Goal: Task Accomplishment & Management: Use online tool/utility

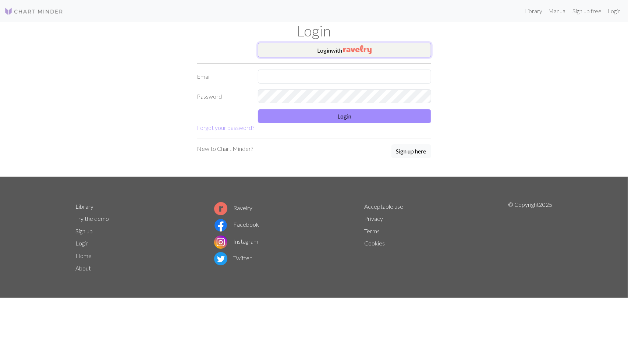
click at [318, 47] on button "Login with" at bounding box center [344, 50] width 173 height 15
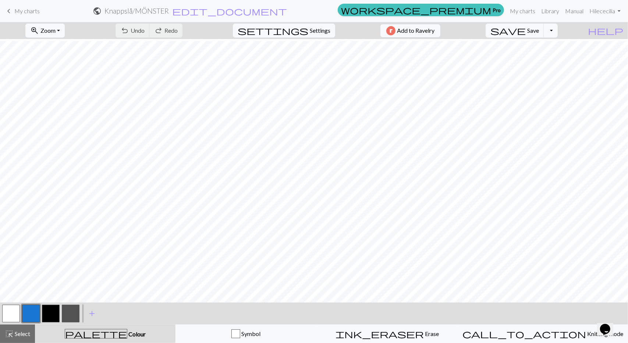
scroll to position [88, 0]
click at [26, 339] on button "highlight_alt Select Select" at bounding box center [17, 334] width 35 height 18
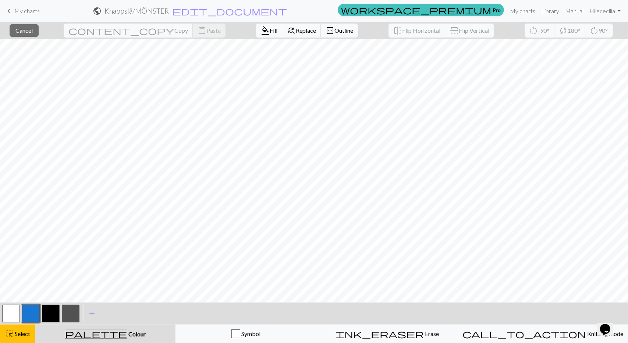
click at [71, 317] on button "button" at bounding box center [71, 314] width 18 height 18
click at [256, 34] on button "format_color_fill Fill" at bounding box center [269, 31] width 27 height 14
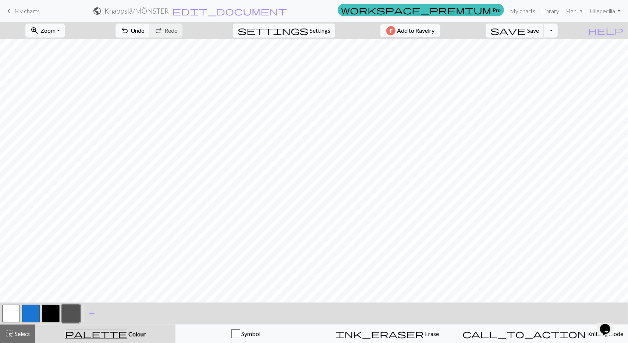
click at [15, 308] on button "button" at bounding box center [11, 314] width 18 height 18
click at [66, 314] on button "button" at bounding box center [71, 314] width 18 height 18
click at [54, 310] on button "button" at bounding box center [51, 314] width 18 height 18
click at [13, 316] on button "button" at bounding box center [11, 314] width 18 height 18
click at [145, 32] on span "Undo" at bounding box center [138, 30] width 14 height 7
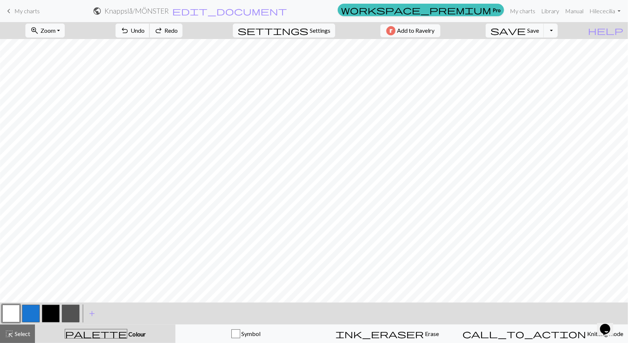
click at [145, 32] on span "Undo" at bounding box center [138, 30] width 14 height 7
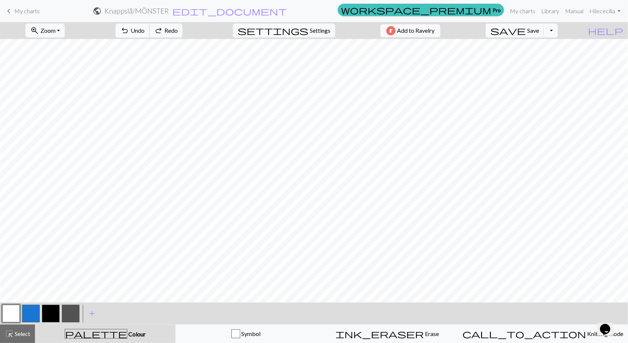
click at [145, 32] on span "Undo" at bounding box center [138, 30] width 14 height 7
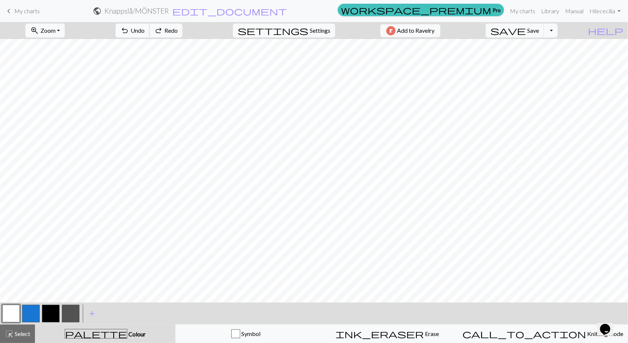
click at [145, 32] on span "Undo" at bounding box center [138, 30] width 14 height 7
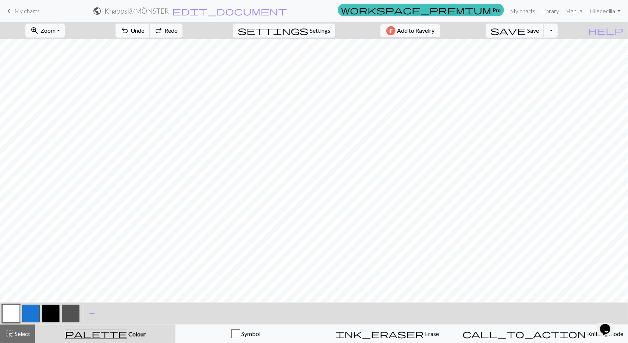
click at [145, 32] on span "Undo" at bounding box center [138, 30] width 14 height 7
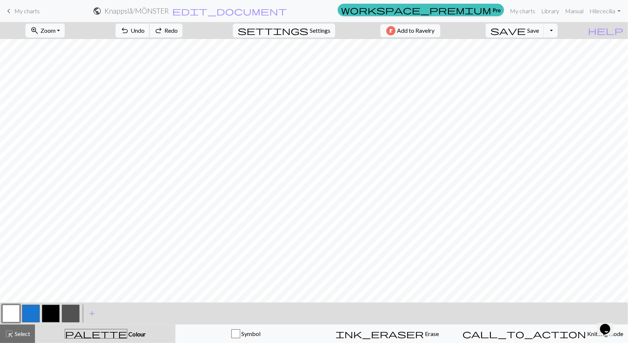
click at [145, 32] on span "Undo" at bounding box center [138, 30] width 14 height 7
click at [9, 309] on button "button" at bounding box center [11, 314] width 18 height 18
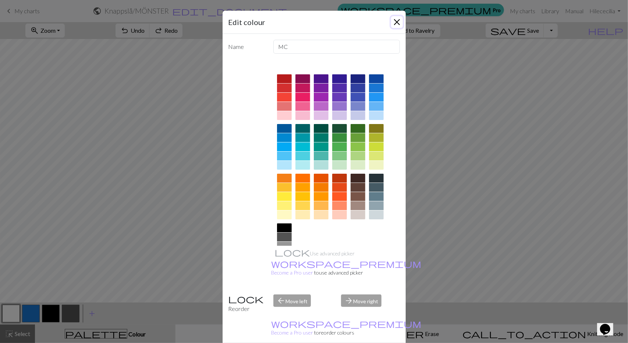
click at [394, 24] on button "Close" at bounding box center [397, 22] width 12 height 12
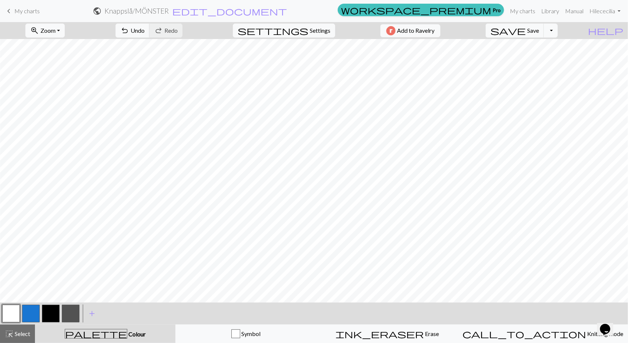
click at [75, 315] on button "button" at bounding box center [71, 314] width 18 height 18
click at [7, 315] on button "button" at bounding box center [11, 314] width 18 height 18
click at [77, 315] on button "button" at bounding box center [71, 314] width 18 height 18
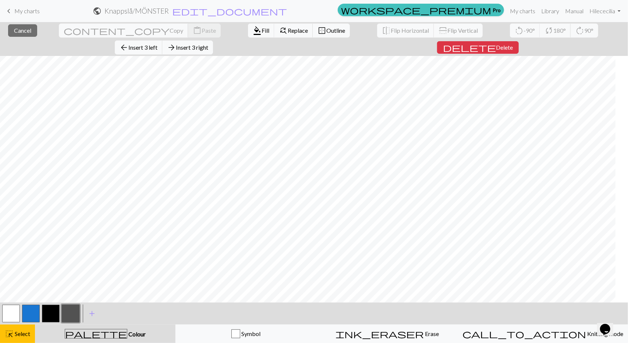
scroll to position [88, 0]
click at [287, 11] on span "edit_document" at bounding box center [229, 11] width 115 height 10
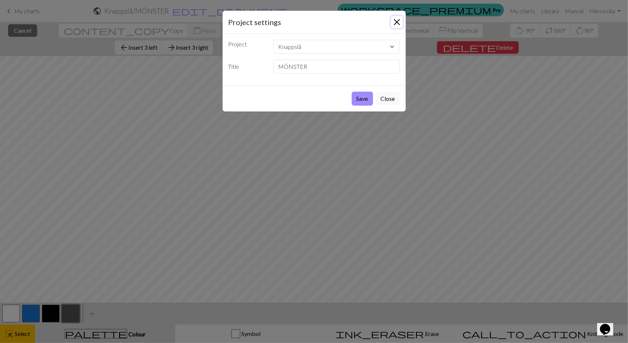
click at [394, 22] on button "Close" at bounding box center [397, 22] width 12 height 12
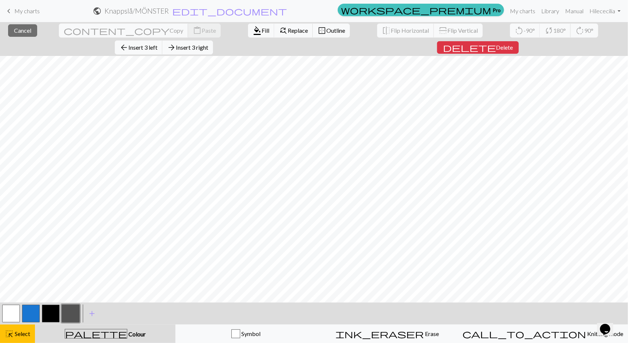
click at [25, 11] on span "My charts" at bounding box center [26, 10] width 25 height 7
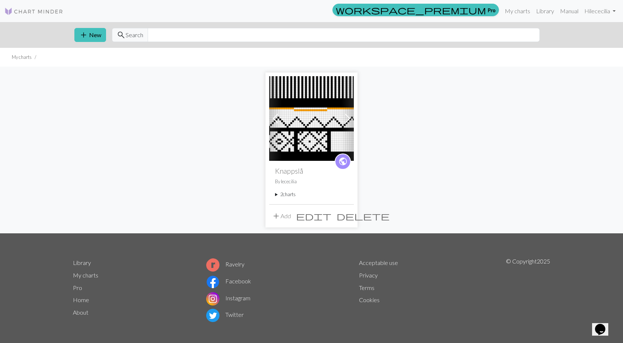
click at [295, 136] on img at bounding box center [311, 118] width 85 height 85
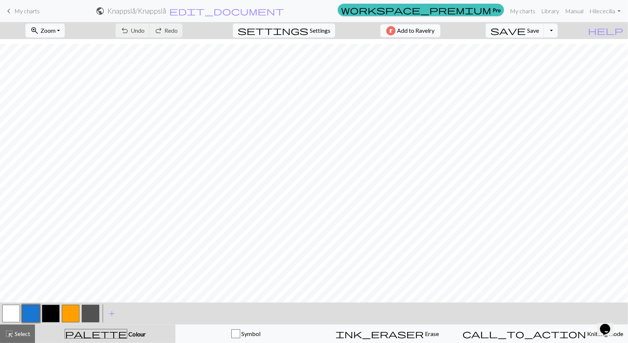
scroll to position [36, 0]
click at [46, 313] on button "button" at bounding box center [51, 314] width 18 height 18
click at [145, 31] on span "Undo" at bounding box center [138, 30] width 14 height 7
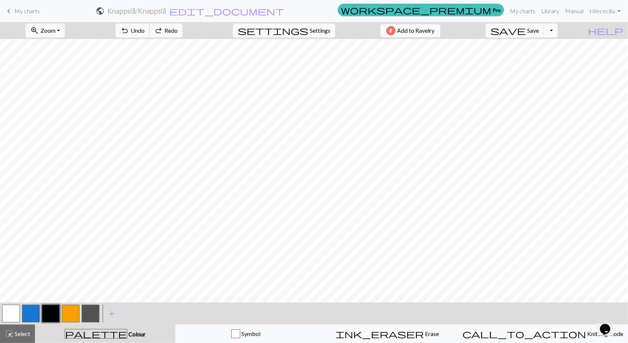
click at [145, 31] on span "Undo" at bounding box center [138, 30] width 14 height 7
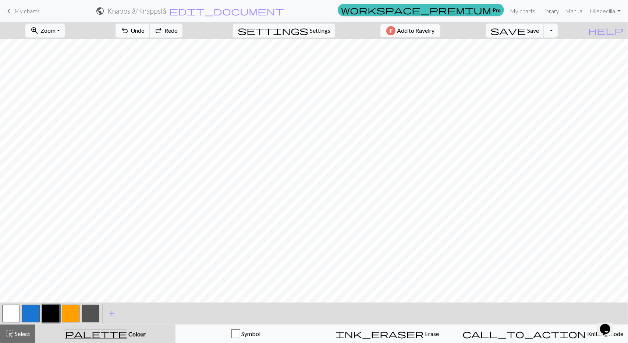
click at [145, 31] on span "Undo" at bounding box center [138, 30] width 14 height 7
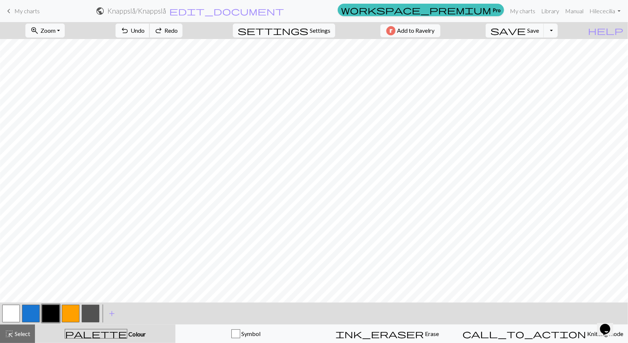
click at [145, 31] on span "Undo" at bounding box center [138, 30] width 14 height 7
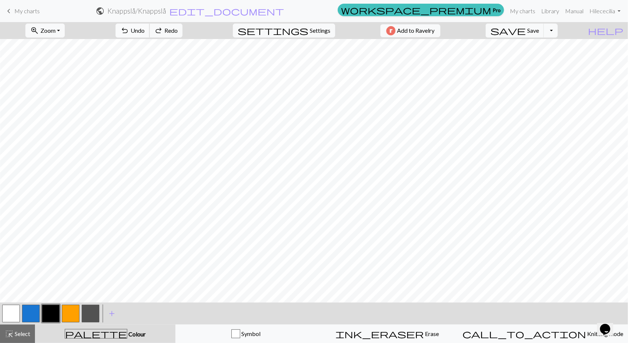
click at [145, 31] on span "Undo" at bounding box center [138, 30] width 14 height 7
click at [145, 33] on span "Undo" at bounding box center [138, 30] width 14 height 7
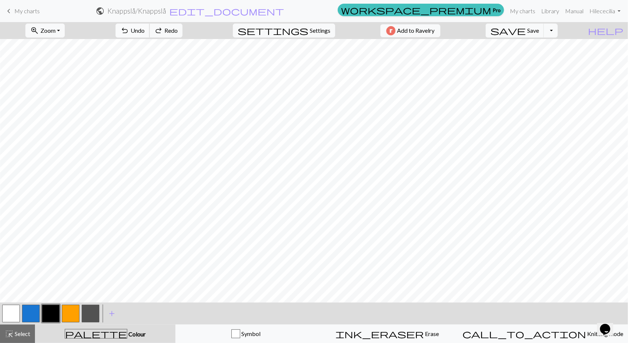
click at [145, 33] on span "Undo" at bounding box center [138, 30] width 14 height 7
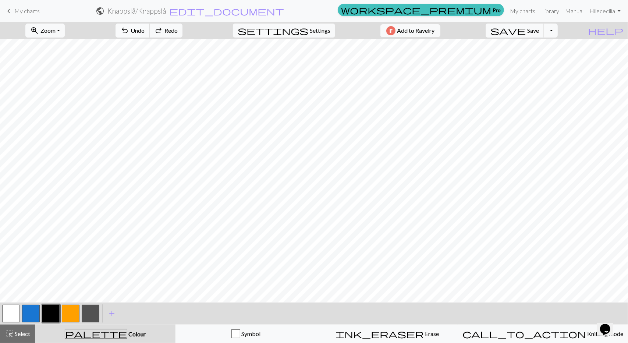
click at [145, 33] on span "Undo" at bounding box center [138, 30] width 14 height 7
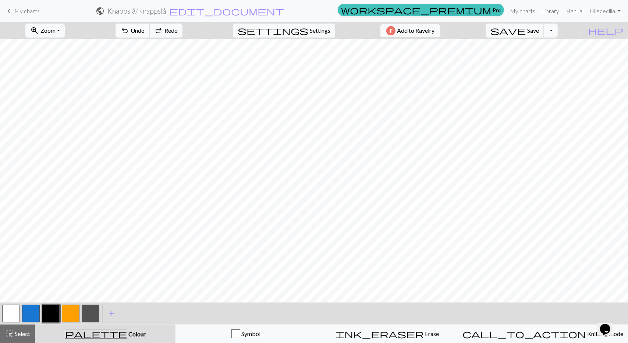
click at [145, 33] on span "Undo" at bounding box center [138, 30] width 14 height 7
click at [145, 27] on span "Undo" at bounding box center [138, 30] width 14 height 7
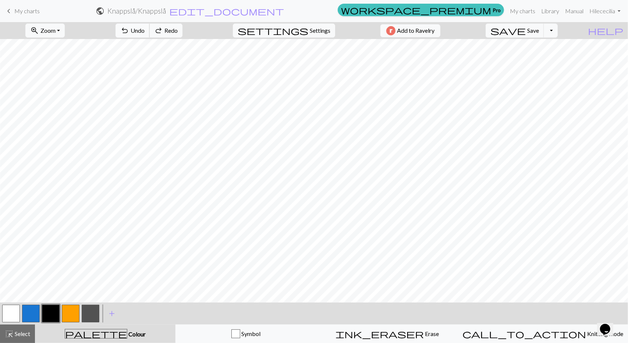
click at [145, 27] on span "Undo" at bounding box center [138, 30] width 14 height 7
click at [145, 30] on span "Undo" at bounding box center [138, 30] width 14 height 7
click at [30, 11] on span "My charts" at bounding box center [26, 10] width 25 height 7
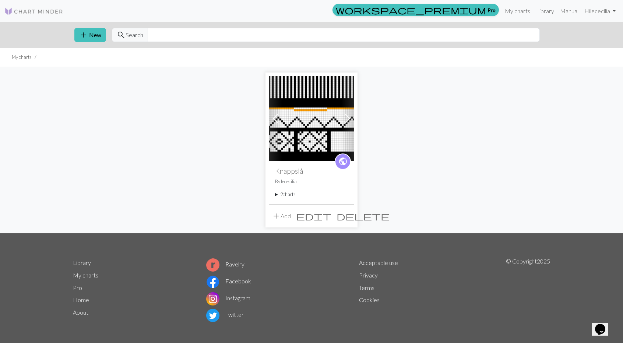
click at [290, 193] on summary "2 charts" at bounding box center [311, 194] width 73 height 7
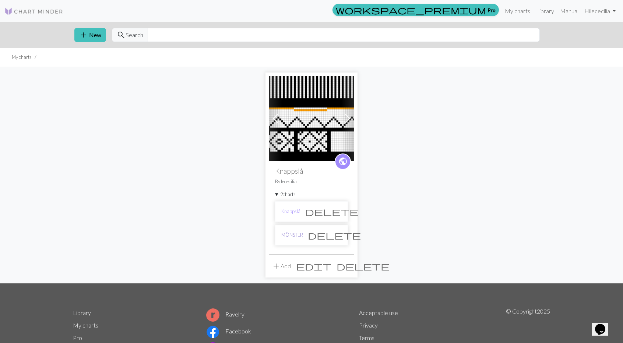
click at [300, 235] on link "MÖNSTER" at bounding box center [292, 235] width 22 height 7
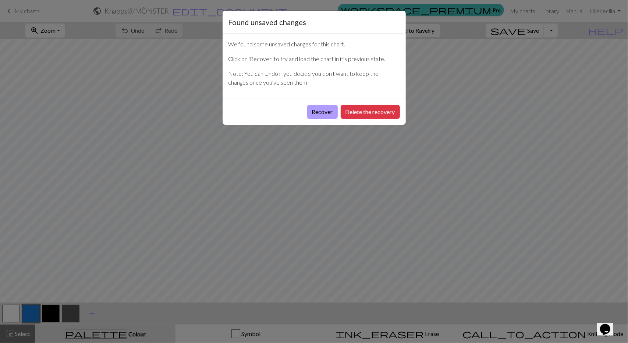
click at [327, 114] on button "Recover" at bounding box center [322, 112] width 31 height 14
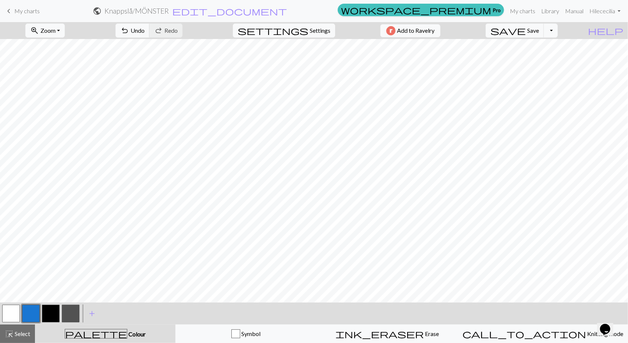
click at [59, 313] on button "button" at bounding box center [51, 314] width 18 height 18
click at [70, 313] on button "button" at bounding box center [71, 314] width 18 height 18
click at [18, 327] on button "highlight_alt Select Select" at bounding box center [17, 334] width 35 height 18
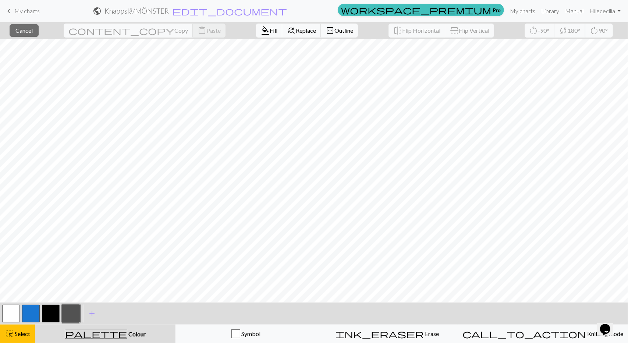
click at [68, 317] on button "button" at bounding box center [71, 314] width 18 height 18
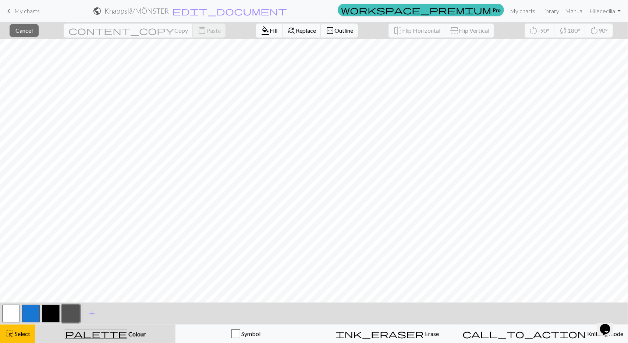
click at [270, 33] on span "Fill" at bounding box center [274, 30] width 8 height 7
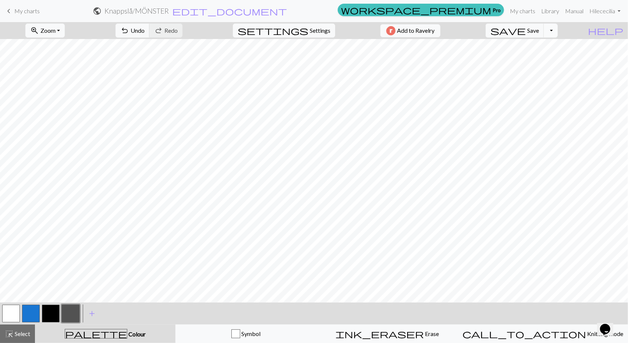
click at [558, 32] on button "Toggle Dropdown" at bounding box center [551, 31] width 14 height 14
click at [547, 49] on button "file_copy Save a copy" at bounding box center [496, 46] width 121 height 12
click at [74, 308] on button "button" at bounding box center [71, 314] width 18 height 18
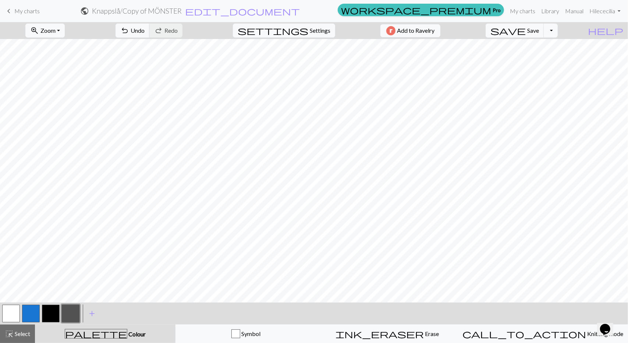
click at [53, 309] on button "button" at bounding box center [51, 314] width 18 height 18
click at [16, 333] on span "Select" at bounding box center [22, 333] width 17 height 7
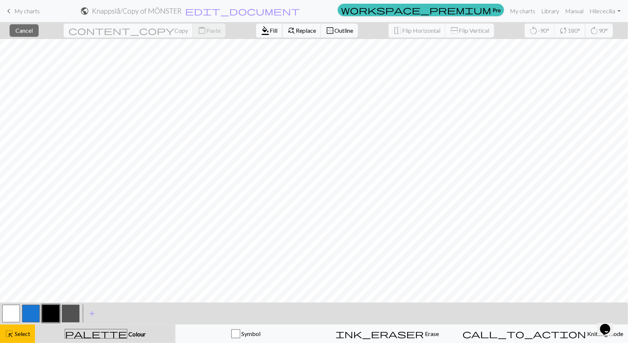
click at [270, 30] on span "Fill" at bounding box center [274, 30] width 8 height 7
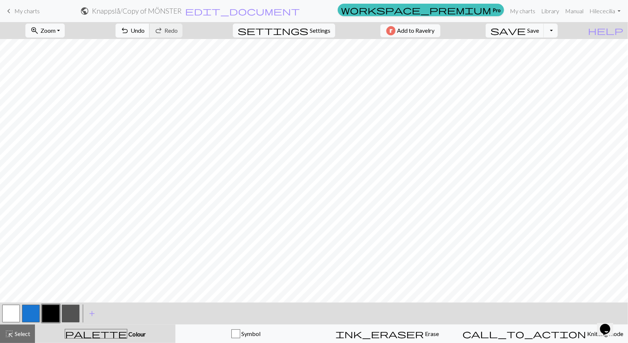
click at [145, 28] on span "Undo" at bounding box center [138, 30] width 14 height 7
click at [16, 332] on span "Select" at bounding box center [22, 333] width 17 height 7
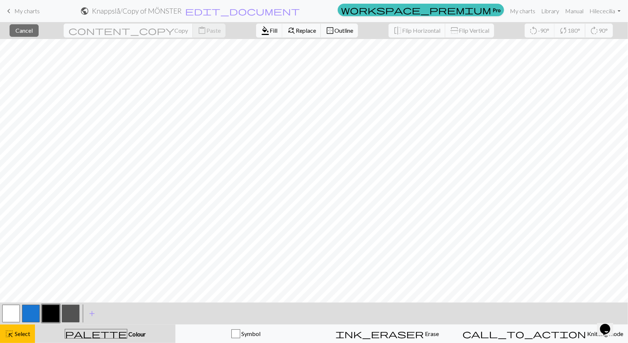
click at [69, 311] on button "button" at bounding box center [71, 314] width 18 height 18
click at [256, 26] on button "format_color_fill Fill" at bounding box center [269, 31] width 27 height 14
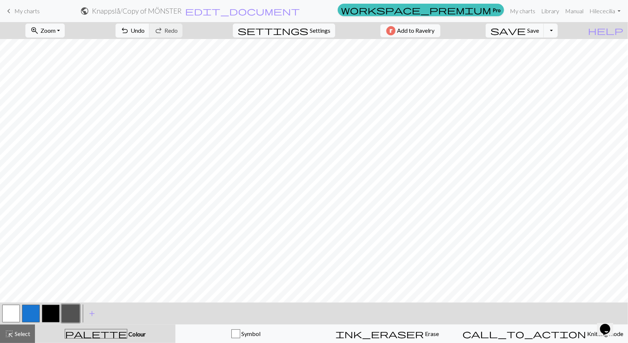
click at [8, 312] on button "button" at bounding box center [11, 314] width 18 height 18
click at [145, 33] on span "Undo" at bounding box center [138, 30] width 14 height 7
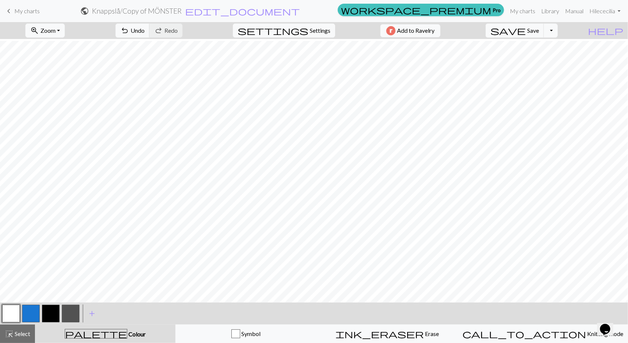
scroll to position [101, 0]
click at [145, 33] on span "Undo" at bounding box center [138, 30] width 14 height 7
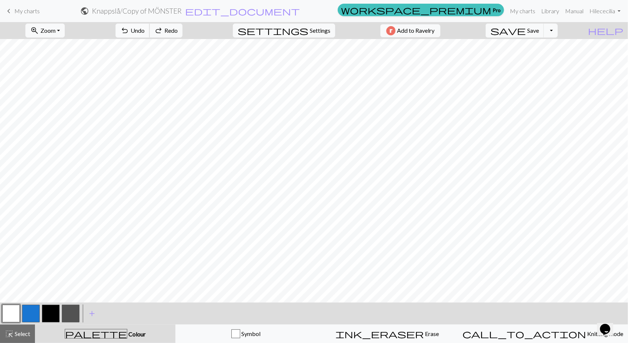
click at [145, 33] on span "Undo" at bounding box center [138, 30] width 14 height 7
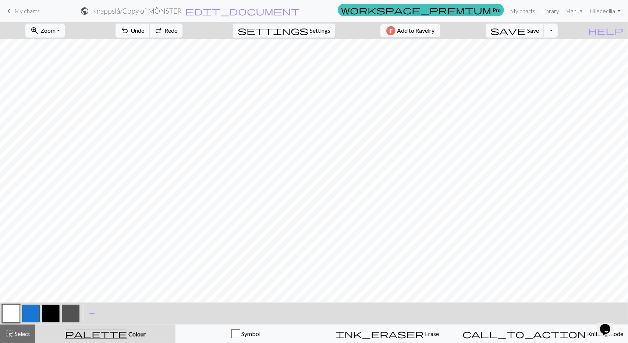
click at [145, 33] on span "Undo" at bounding box center [138, 30] width 14 height 7
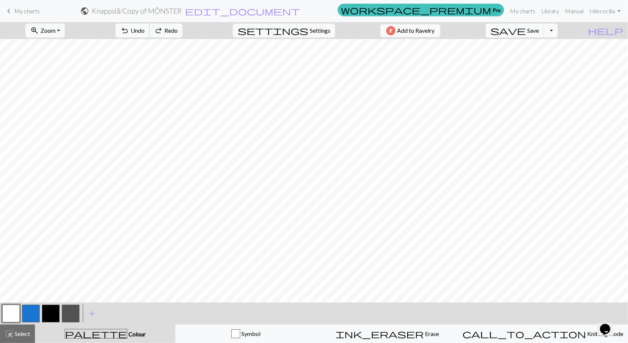
click at [145, 33] on span "Undo" at bounding box center [138, 30] width 14 height 7
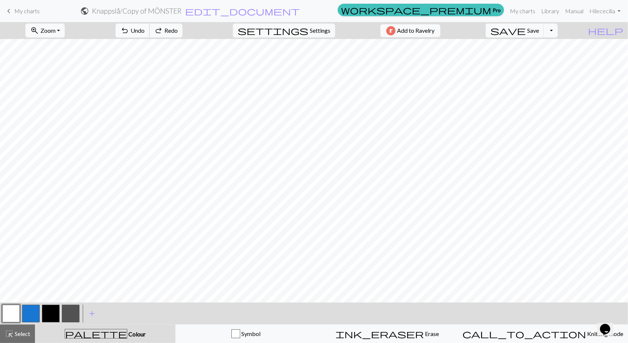
click at [145, 33] on span "Undo" at bounding box center [138, 30] width 14 height 7
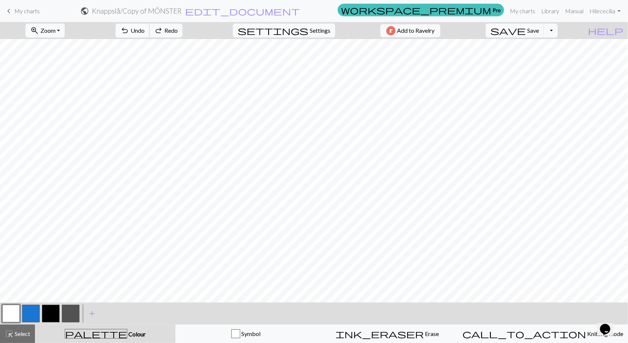
click at [145, 33] on span "Undo" at bounding box center [138, 30] width 14 height 7
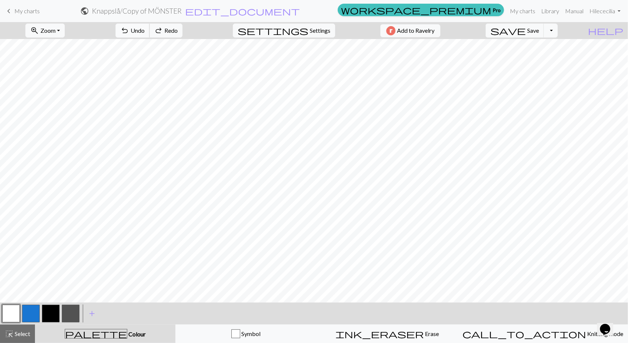
click at [145, 33] on span "Undo" at bounding box center [138, 30] width 14 height 7
click at [145, 28] on span "Undo" at bounding box center [138, 30] width 14 height 7
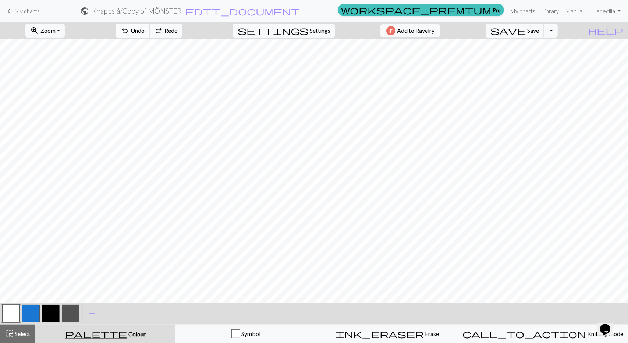
click at [145, 28] on span "Undo" at bounding box center [138, 30] width 14 height 7
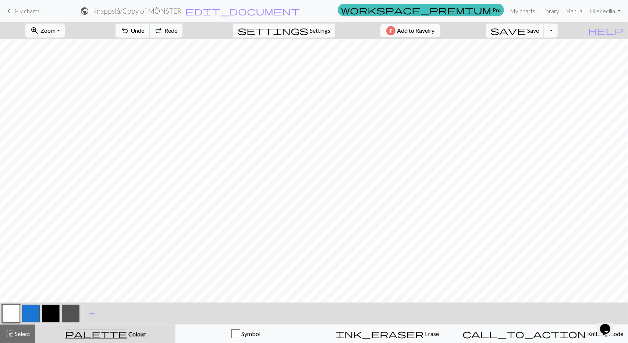
click at [145, 28] on span "Undo" at bounding box center [138, 30] width 14 height 7
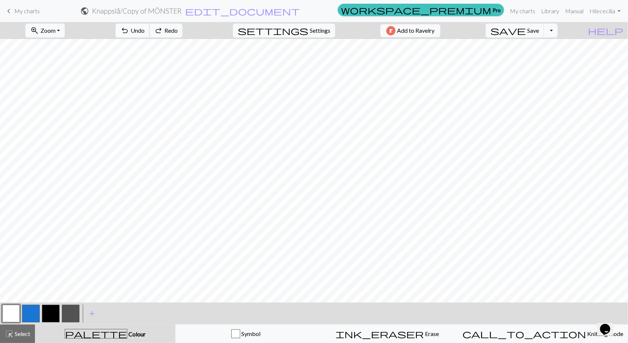
click at [145, 28] on span "Undo" at bounding box center [138, 30] width 14 height 7
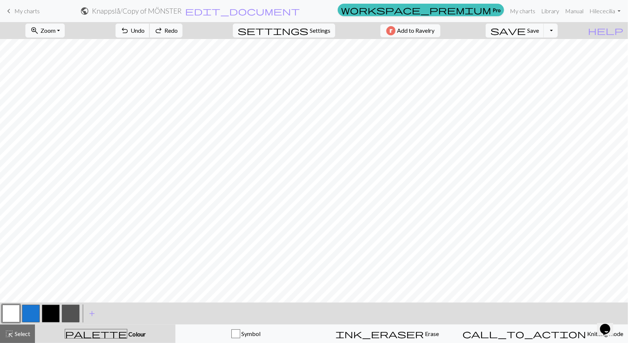
click at [145, 28] on span "Undo" at bounding box center [138, 30] width 14 height 7
click at [67, 308] on button "button" at bounding box center [71, 314] width 18 height 18
click at [15, 314] on button "button" at bounding box center [11, 314] width 18 height 18
drag, startPoint x: 84, startPoint y: 299, endPoint x: 69, endPoint y: 310, distance: 18.1
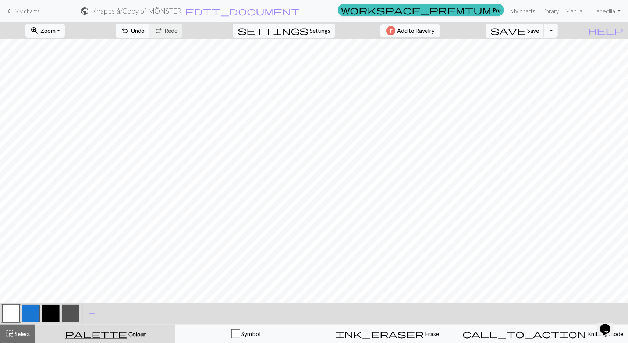
click at [69, 310] on button "button" at bounding box center [71, 314] width 18 height 18
click at [14, 321] on button "button" at bounding box center [11, 314] width 18 height 18
click at [145, 30] on span "Undo" at bounding box center [138, 30] width 14 height 7
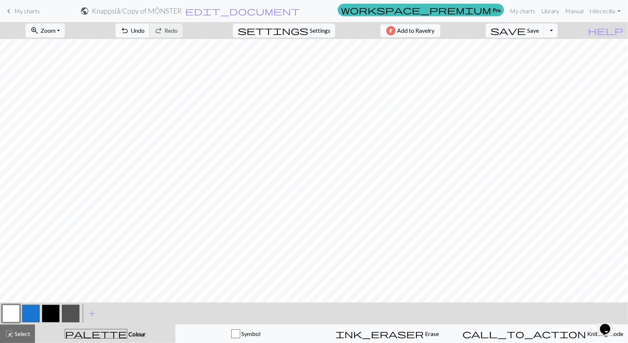
click at [145, 31] on span "Undo" at bounding box center [138, 30] width 14 height 7
click at [539, 29] on span "Save" at bounding box center [534, 30] width 12 height 7
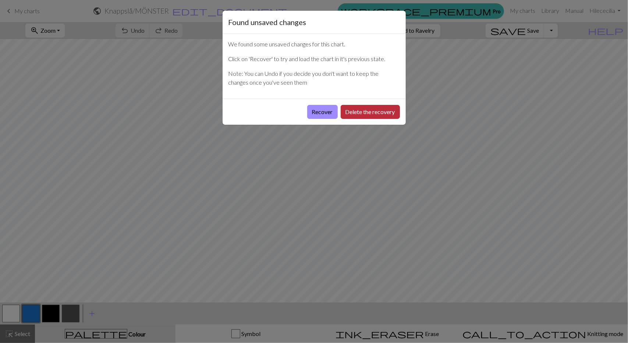
click at [349, 111] on button "Delete the recovery" at bounding box center [370, 112] width 59 height 14
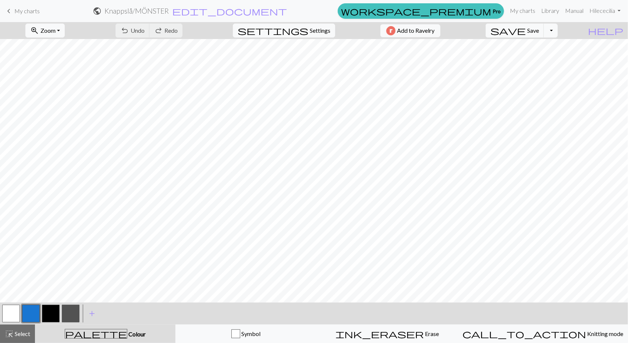
click at [21, 8] on span "My charts" at bounding box center [26, 10] width 25 height 7
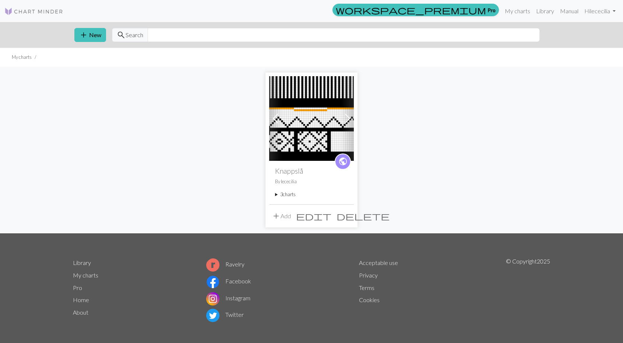
click at [292, 195] on summary "3 charts" at bounding box center [311, 194] width 73 height 7
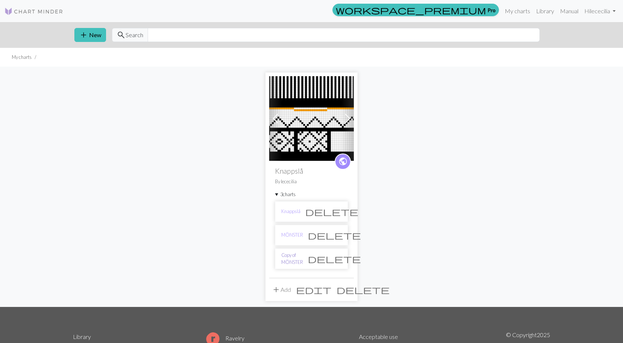
click at [299, 258] on link "Copy of MÖNSTER" at bounding box center [292, 259] width 22 height 14
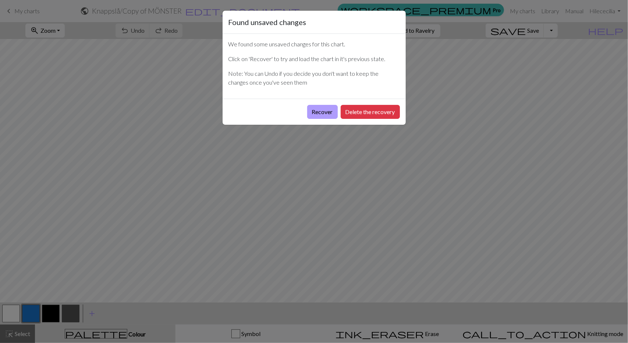
click at [319, 111] on button "Recover" at bounding box center [322, 112] width 31 height 14
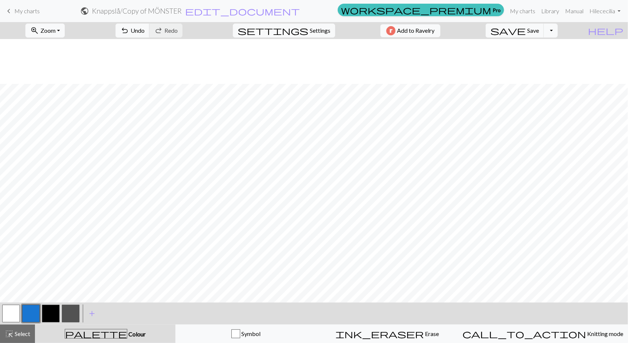
scroll to position [55, 0]
click at [52, 318] on button "button" at bounding box center [51, 314] width 18 height 18
click at [11, 311] on button "button" at bounding box center [11, 314] width 18 height 18
click at [50, 315] on button "button" at bounding box center [51, 314] width 18 height 18
click at [71, 310] on button "button" at bounding box center [71, 314] width 18 height 18
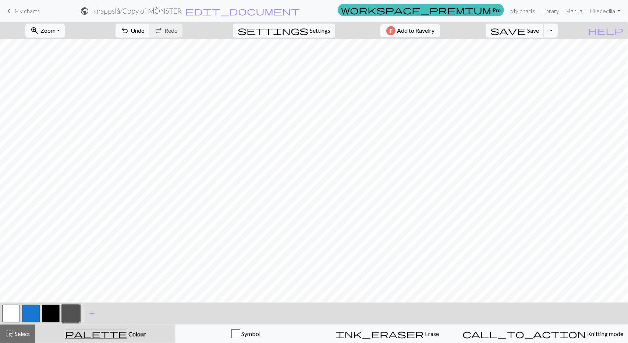
click at [51, 311] on button "button" at bounding box center [51, 314] width 18 height 18
click at [18, 311] on button "button" at bounding box center [11, 314] width 18 height 18
